Goal: Task Accomplishment & Management: Manage account settings

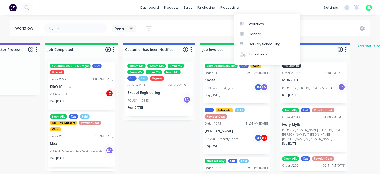
scroll to position [0, 1585]
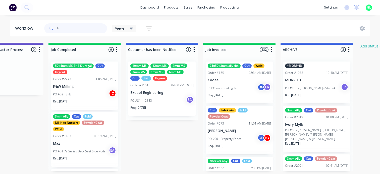
click at [69, 28] on input "k" at bounding box center [82, 28] width 50 height 10
type input "ekebol"
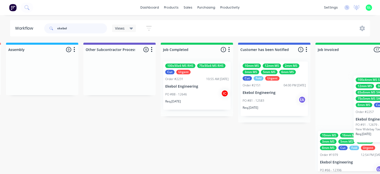
scroll to position [0, 1479]
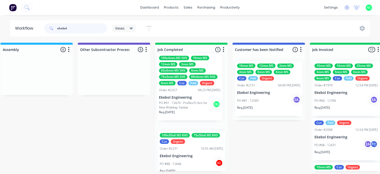
drag, startPoint x: 148, startPoint y: 92, endPoint x: 188, endPoint y: 85, distance: 40.1
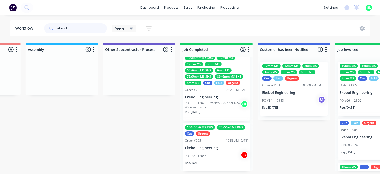
scroll to position [0, 0]
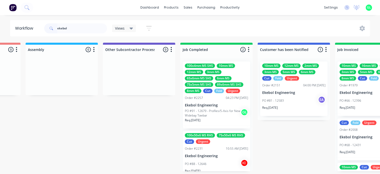
click at [291, 105] on div "Req. [DATE]" at bounding box center [293, 109] width 63 height 9
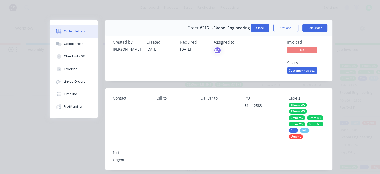
click at [258, 27] on button "Close" at bounding box center [260, 28] width 18 height 8
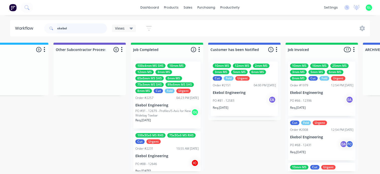
scroll to position [1, 1504]
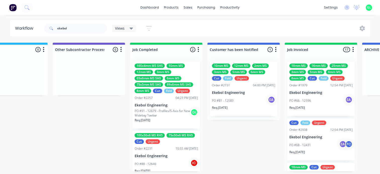
click at [353, 49] on button "button" at bounding box center [353, 50] width 6 height 6
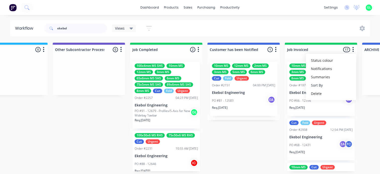
click at [332, 82] on button "Sort By" at bounding box center [331, 85] width 50 height 8
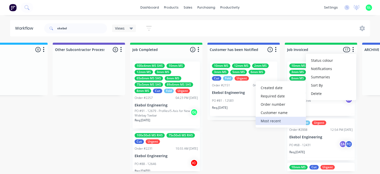
click at [272, 118] on recent "Most recent" at bounding box center [280, 121] width 50 height 8
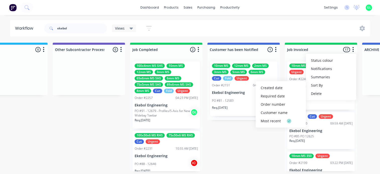
click at [353, 47] on button "button" at bounding box center [353, 50] width 6 height 6
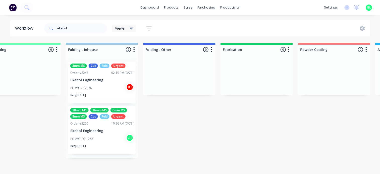
scroll to position [1, 1102]
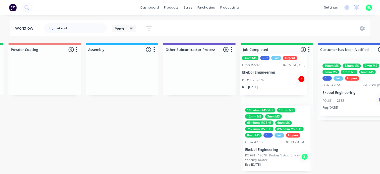
drag, startPoint x: 97, startPoint y: 88, endPoint x: 261, endPoint y: 81, distance: 164.0
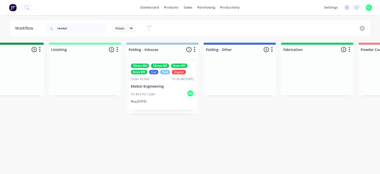
scroll to position [1, 1042]
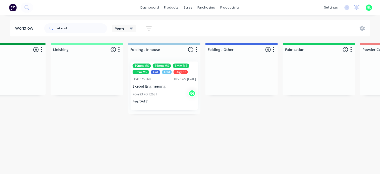
click at [160, 92] on div "PO #93 PO 12681 GL" at bounding box center [163, 95] width 63 height 10
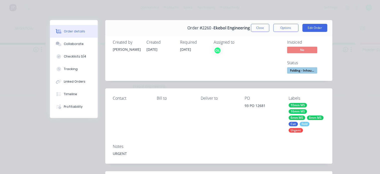
scroll to position [0, 0]
click at [71, 43] on div "Collaborate" at bounding box center [74, 44] width 20 height 5
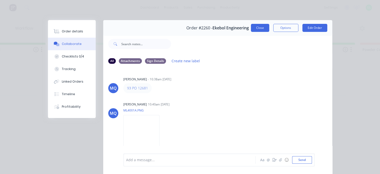
click at [251, 29] on button "Close" at bounding box center [260, 28] width 18 height 8
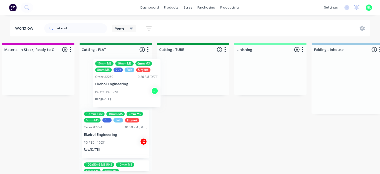
scroll to position [0, 1]
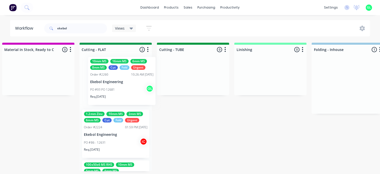
drag, startPoint x: 346, startPoint y: 80, endPoint x: 116, endPoint y: 77, distance: 229.1
click at [116, 77] on div "Submitted 0 Status colour #273444 hex #273444 Save Cancel Summaries Total order…" at bounding box center [137, 107] width 2001 height 128
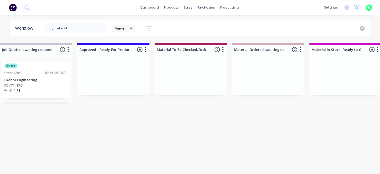
scroll to position [1, 477]
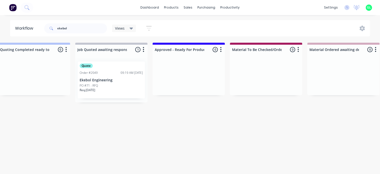
click at [111, 83] on div "PO #71 - RFQ" at bounding box center [111, 85] width 63 height 5
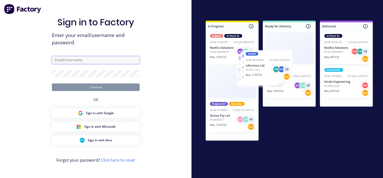
type input "[PERSON_NAME][EMAIL_ADDRESS][DOMAIN_NAME]"
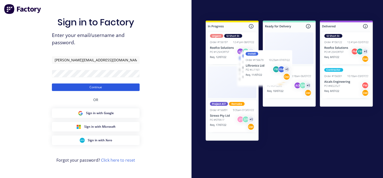
click at [95, 89] on button "Continue" at bounding box center [96, 87] width 88 height 8
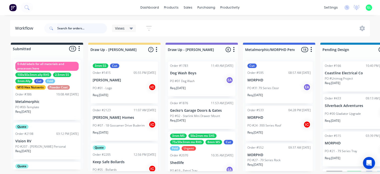
click at [66, 28] on input "text" at bounding box center [82, 28] width 50 height 10
type input "ekebol"
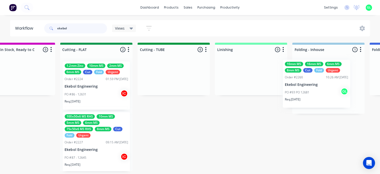
scroll to position [0, 879]
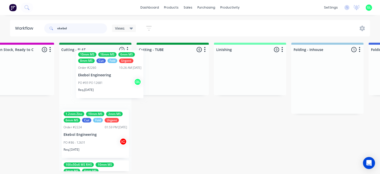
drag, startPoint x: 342, startPoint y: 94, endPoint x: 109, endPoint y: 82, distance: 233.7
click at [109, 82] on div "Submitted 0 Status colour #273444 hex #273444 Save Cancel Summaries Total order…" at bounding box center [117, 107] width 2001 height 128
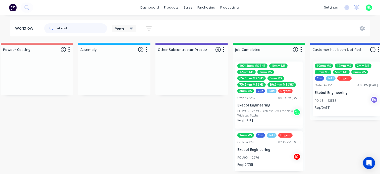
scroll to position [0, 1406]
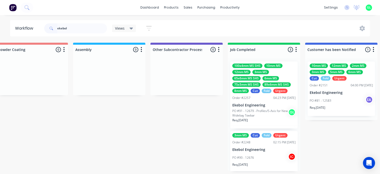
click at [263, 119] on div "Req. [DATE]" at bounding box center [263, 122] width 63 height 9
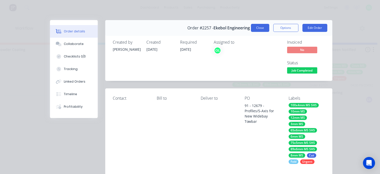
click at [255, 29] on button "Close" at bounding box center [260, 28] width 18 height 8
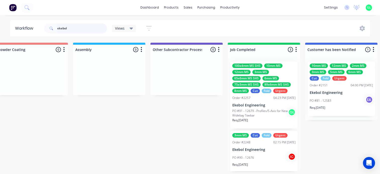
click at [65, 29] on input "ekebol" at bounding box center [82, 28] width 50 height 10
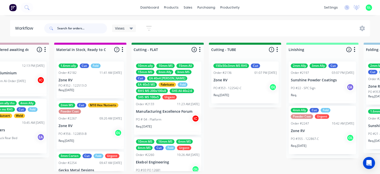
scroll to position [0, 804]
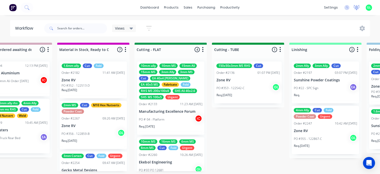
click at [356, 7] on icon at bounding box center [356, 7] width 5 height 4
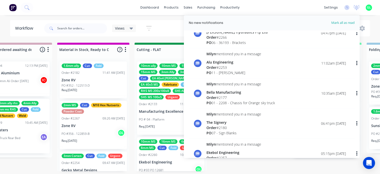
scroll to position [0, 0]
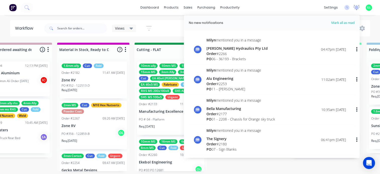
click at [355, 7] on icon at bounding box center [356, 7] width 5 height 4
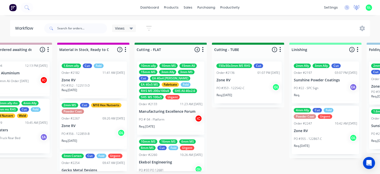
click at [355, 8] on icon at bounding box center [356, 7] width 5 height 4
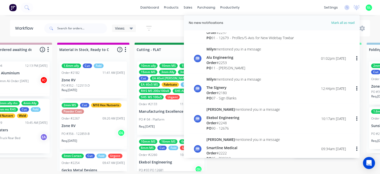
scroll to position [151, 0]
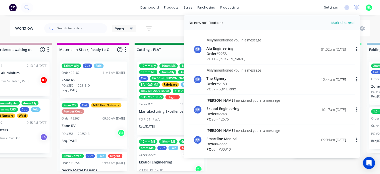
click at [236, 86] on div "Order # 2180" at bounding box center [233, 83] width 55 height 5
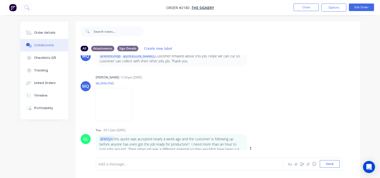
scroll to position [311, 0]
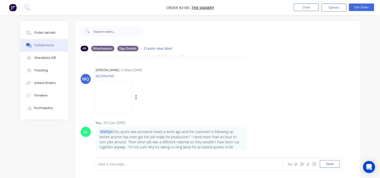
click at [132, 101] on img at bounding box center [114, 97] width 36 height 33
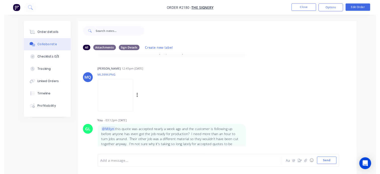
scroll to position [0, 0]
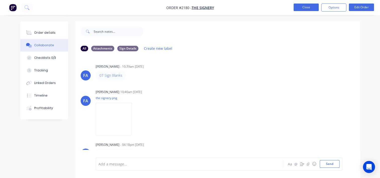
click at [302, 7] on button "Close" at bounding box center [305, 8] width 25 height 8
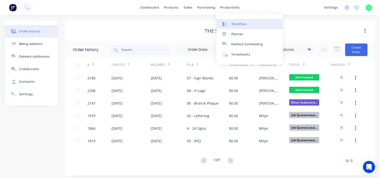
click at [240, 23] on div "Workflow" at bounding box center [238, 24] width 15 height 5
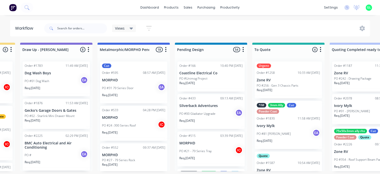
scroll to position [0, 552]
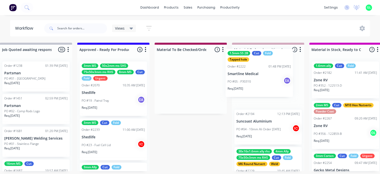
drag, startPoint x: 177, startPoint y: 93, endPoint x: 248, endPoint y: 82, distance: 72.4
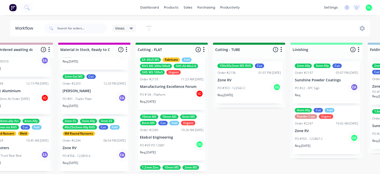
scroll to position [25, 0]
click at [166, 148] on div "PO #93 PO 12681 GL" at bounding box center [171, 145] width 63 height 10
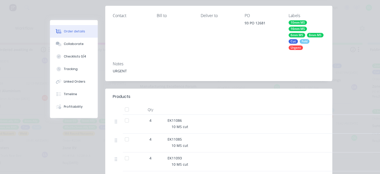
scroll to position [0, 0]
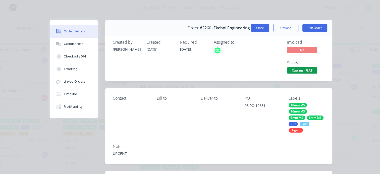
click at [260, 28] on button "Close" at bounding box center [260, 28] width 18 height 8
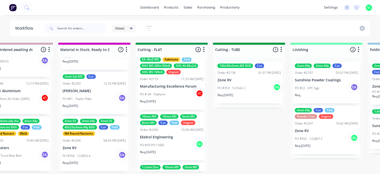
click at [159, 140] on div "PO #93 PO 12681 GL" at bounding box center [171, 145] width 63 height 10
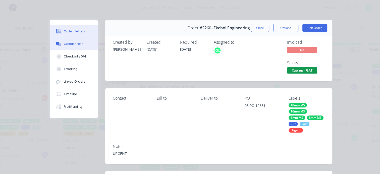
click at [70, 46] on div "Collaborate" at bounding box center [74, 44] width 20 height 5
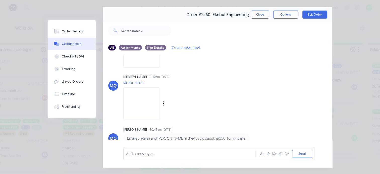
scroll to position [26, 0]
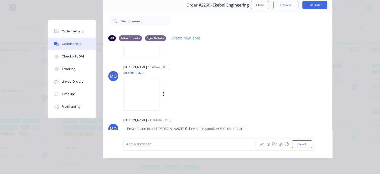
click at [150, 93] on img at bounding box center [141, 94] width 36 height 33
click at [70, 58] on div "Checklists 0/4" at bounding box center [73, 56] width 22 height 5
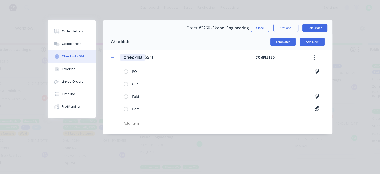
scroll to position [0, 0]
click at [315, 72] on icon at bounding box center [316, 71] width 4 height 5
click at [273, 81] on link "PO Print_EKEBOL - 12681.pdf" at bounding box center [276, 81] width 58 height 5
click at [257, 26] on button "Close" at bounding box center [260, 28] width 18 height 8
type textarea "x"
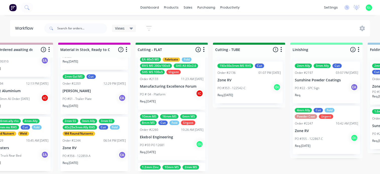
scroll to position [1, 828]
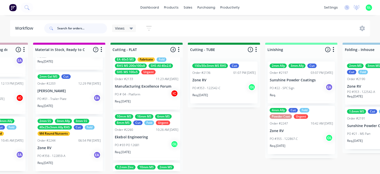
click at [73, 26] on input "text" at bounding box center [82, 28] width 50 height 10
type input "ford"
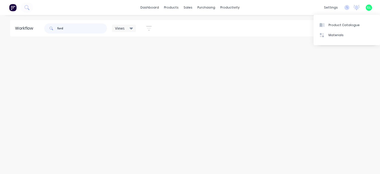
scroll to position [0, 0]
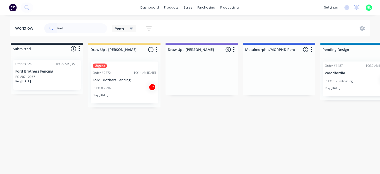
click at [117, 91] on div "PO #08 - 2969 IC" at bounding box center [124, 88] width 63 height 10
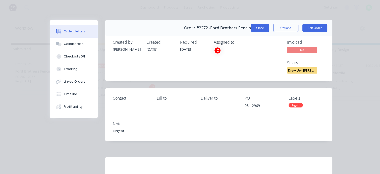
click at [257, 28] on button "Close" at bounding box center [260, 28] width 18 height 8
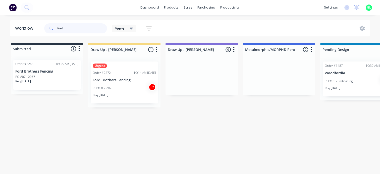
click at [61, 28] on input "ford" at bounding box center [82, 28] width 50 height 10
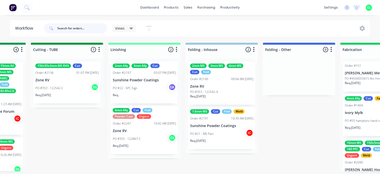
scroll to position [0, 1009]
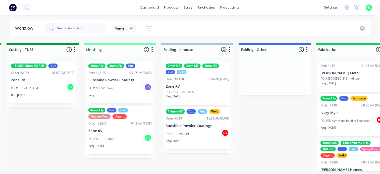
click at [124, 90] on div "PO #22 - SPC Sign EA" at bounding box center [119, 88] width 63 height 10
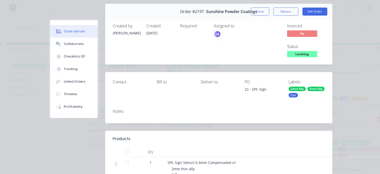
scroll to position [25, 0]
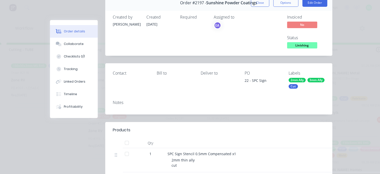
click at [297, 44] on span "Linishing" at bounding box center [302, 45] width 30 height 6
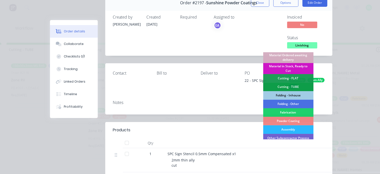
scroll to position [125, 0]
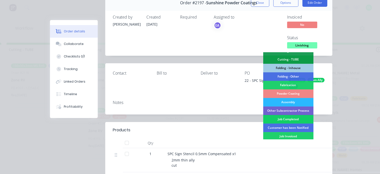
click at [292, 119] on div "Job Completed" at bounding box center [288, 119] width 50 height 9
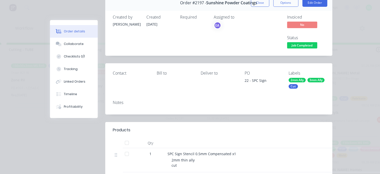
scroll to position [0, 0]
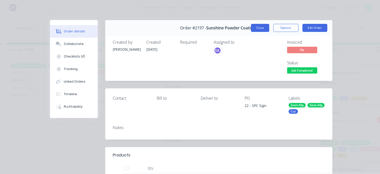
click at [255, 27] on button "Close" at bounding box center [260, 28] width 18 height 8
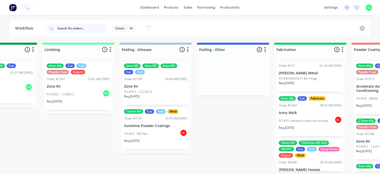
scroll to position [0, 1059]
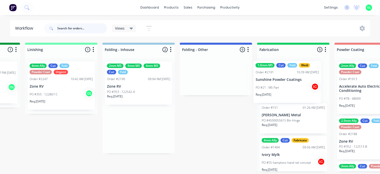
drag, startPoint x: 136, startPoint y: 134, endPoint x: 279, endPoint y: 86, distance: 150.2
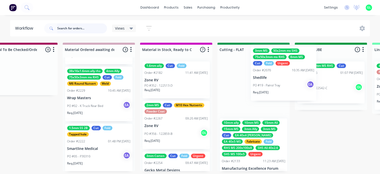
scroll to position [0, 722]
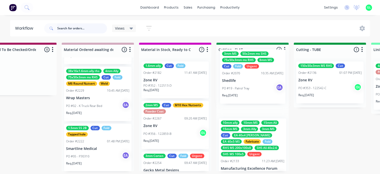
drag, startPoint x: 88, startPoint y: 101, endPoint x: 246, endPoint y: 88, distance: 159.1
click at [246, 88] on div "Submitted 15 Status colour #273444 hex #273444 Save Cancel Summaries Total orde…" at bounding box center [274, 107] width 2001 height 128
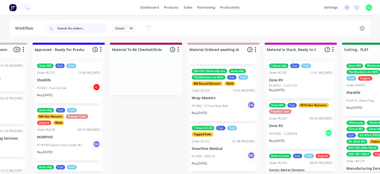
scroll to position [0, 496]
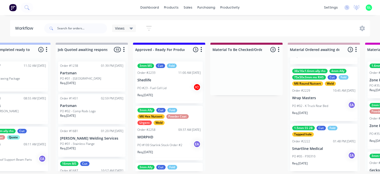
click at [160, 92] on div "PO #23 - Fuel Cell Lid IC" at bounding box center [168, 88] width 63 height 10
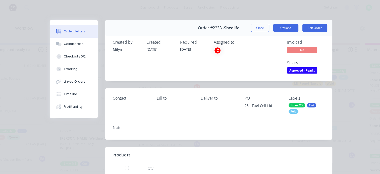
click at [280, 30] on button "Options" at bounding box center [285, 28] width 25 height 8
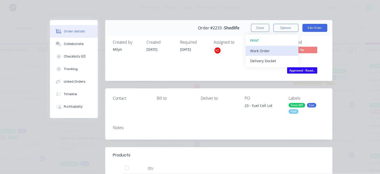
click at [264, 51] on div "Work Order" at bounding box center [272, 50] width 44 height 7
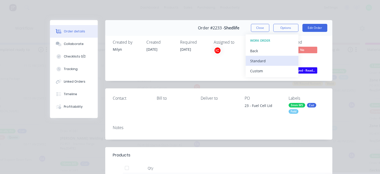
click at [259, 57] on div "Standard" at bounding box center [272, 60] width 44 height 7
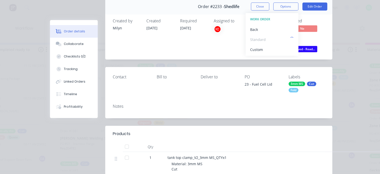
scroll to position [50, 0]
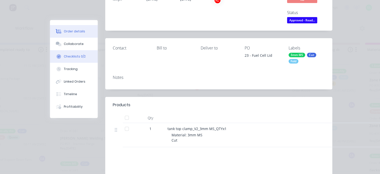
click at [75, 56] on div "Checklists 0/2" at bounding box center [75, 56] width 22 height 5
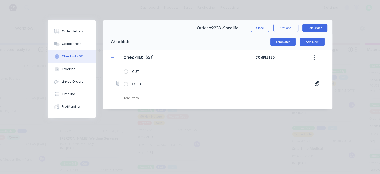
click at [315, 84] on icon at bounding box center [316, 83] width 4 height 5
click at [271, 95] on link "tank top clamp_V2.pdf" at bounding box center [276, 94] width 58 height 5
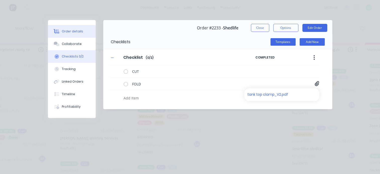
click at [69, 30] on div "Order details" at bounding box center [72, 31] width 21 height 5
type textarea "x"
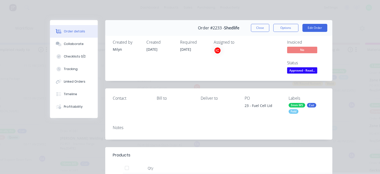
click at [301, 71] on span "Approved - Read..." at bounding box center [302, 70] width 30 height 6
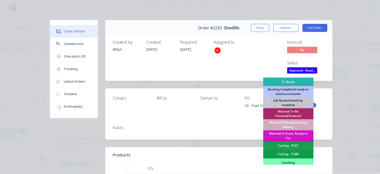
scroll to position [50, 0]
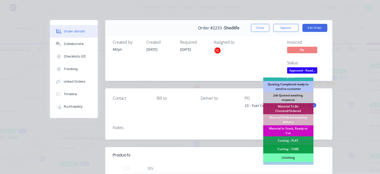
click at [284, 129] on div "Material in Stock, Ready to Cut" at bounding box center [288, 130] width 50 height 11
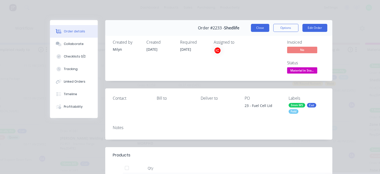
click at [254, 29] on button "Close" at bounding box center [260, 28] width 18 height 8
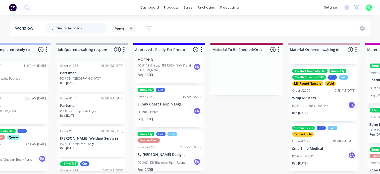
scroll to position [90, 0]
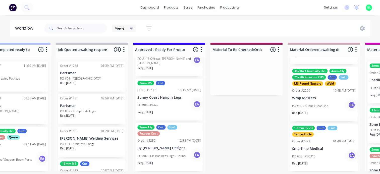
click at [165, 102] on div "PO #06 - Plates EA" at bounding box center [168, 105] width 63 height 10
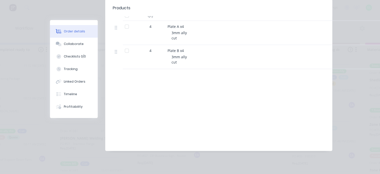
scroll to position [0, 0]
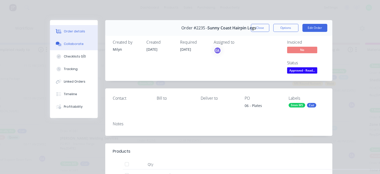
click at [77, 43] on div "Collaborate" at bounding box center [74, 44] width 20 height 5
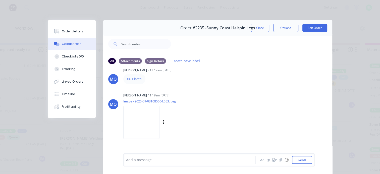
scroll to position [14, 0]
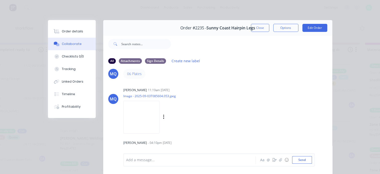
click at [145, 115] on img at bounding box center [141, 117] width 36 height 33
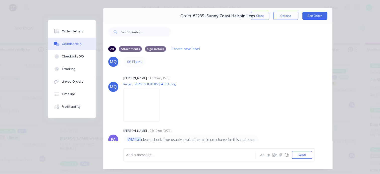
scroll to position [0, 0]
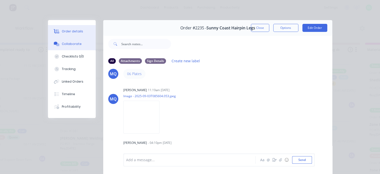
click at [64, 30] on div "Order details" at bounding box center [72, 31] width 21 height 5
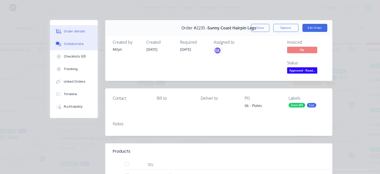
click at [74, 45] on div "Collaborate" at bounding box center [74, 44] width 20 height 5
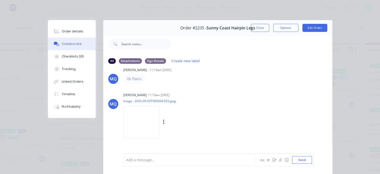
scroll to position [14, 0]
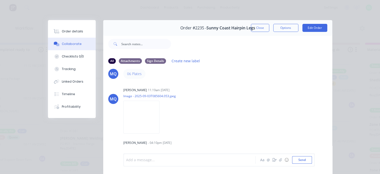
click at [148, 162] on div at bounding box center [190, 159] width 129 height 5
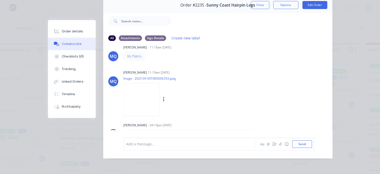
scroll to position [0, 0]
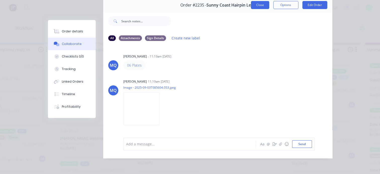
click at [258, 2] on button "Close" at bounding box center [260, 5] width 18 height 8
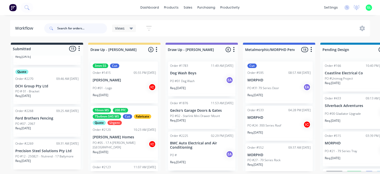
scroll to position [25, 0]
